Goal: Navigation & Orientation: Find specific page/section

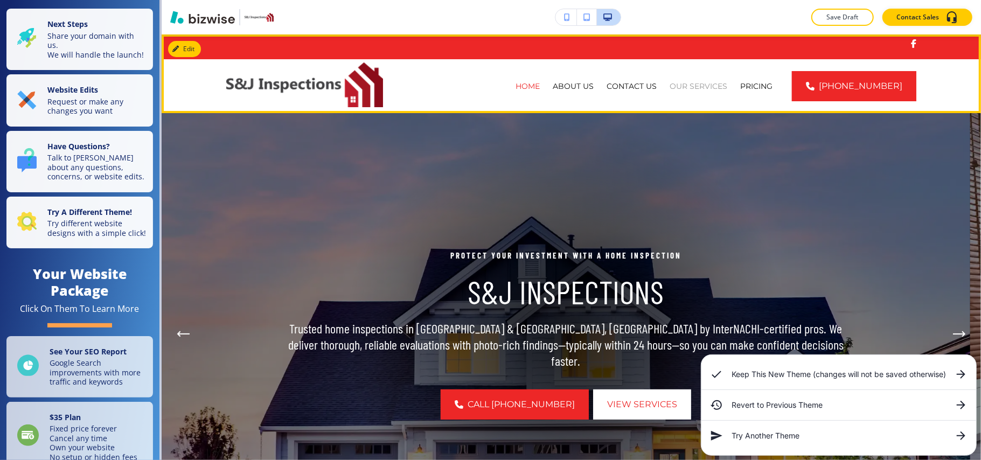
drag, startPoint x: 595, startPoint y: 110, endPoint x: 701, endPoint y: 82, distance: 109.2
click at [698, 81] on p "OUR SERVICES" at bounding box center [699, 86] width 58 height 11
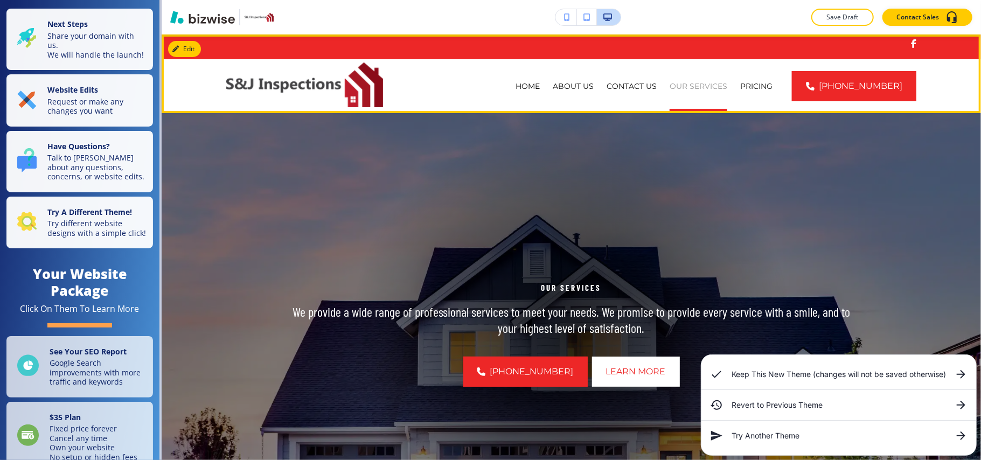
click at [701, 82] on p "OUR SERVICES" at bounding box center [699, 86] width 58 height 11
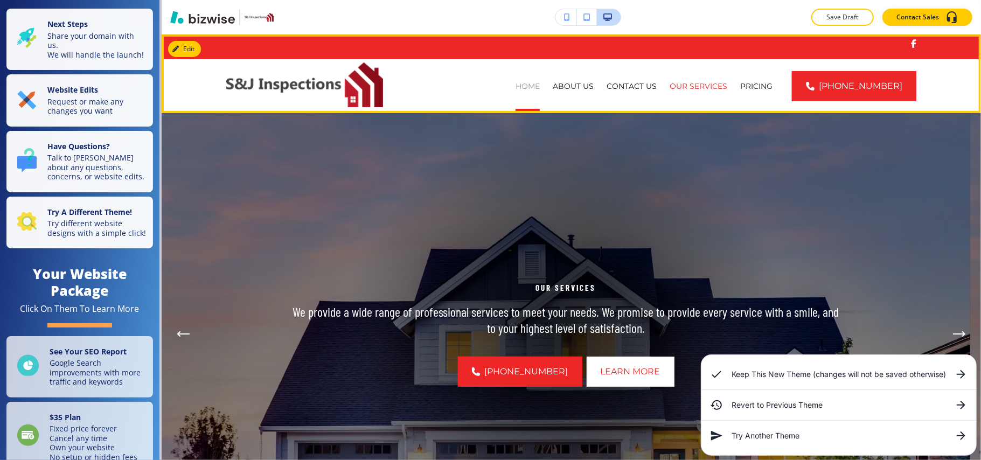
click at [540, 83] on p "HOME" at bounding box center [528, 86] width 24 height 11
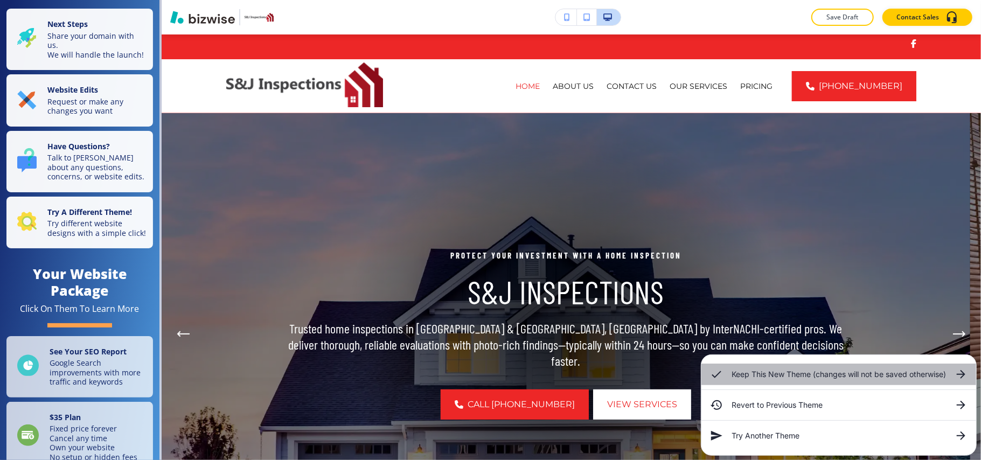
click at [948, 368] on div "Keep This New Theme (changes will not be saved otherwise)" at bounding box center [838, 375] width 275 height 22
